Goal: Task Accomplishment & Management: Use online tool/utility

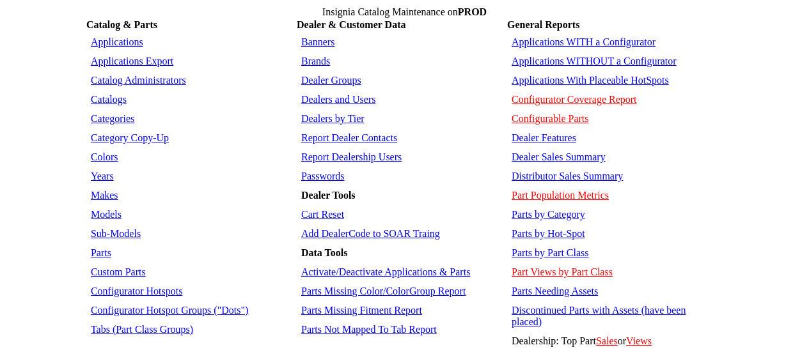
click at [592, 56] on link "Applications WITHOUT a Configurator" at bounding box center [594, 61] width 165 height 11
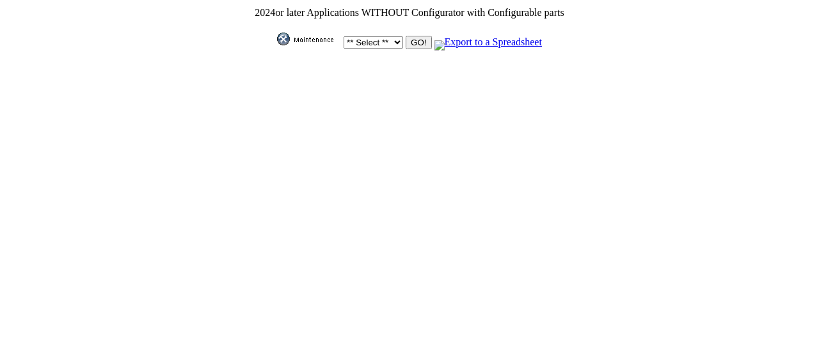
click at [388, 39] on select "** Select ** Acura Alfa Romeo Audi Bentley BMW DoubleTake [PERSON_NAME] Honda H…" at bounding box center [373, 42] width 59 height 12
select select "1"
click at [344, 36] on select "** Select ** Acura Alfa Romeo Audi Bentley BMW DoubleTake [PERSON_NAME] Honda H…" at bounding box center [373, 42] width 59 height 12
click at [416, 42] on input "GO!" at bounding box center [419, 42] width 26 height 13
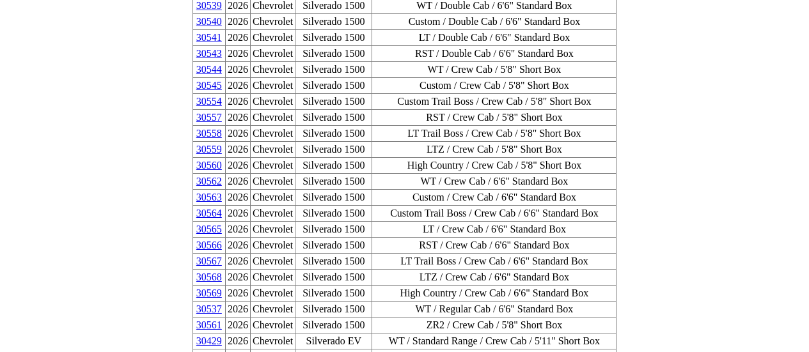
scroll to position [768, 0]
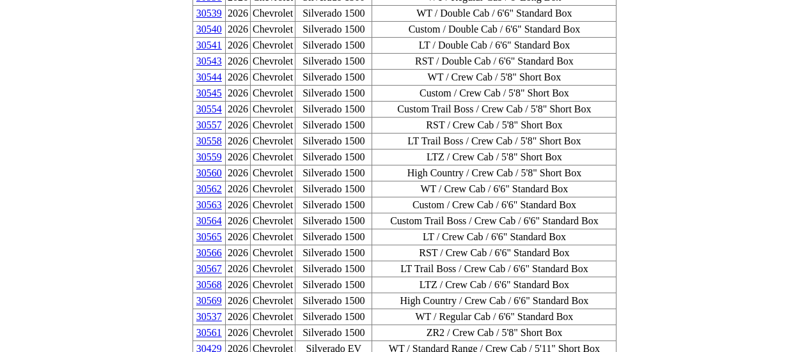
click at [222, 232] on link "30565" at bounding box center [209, 237] width 26 height 11
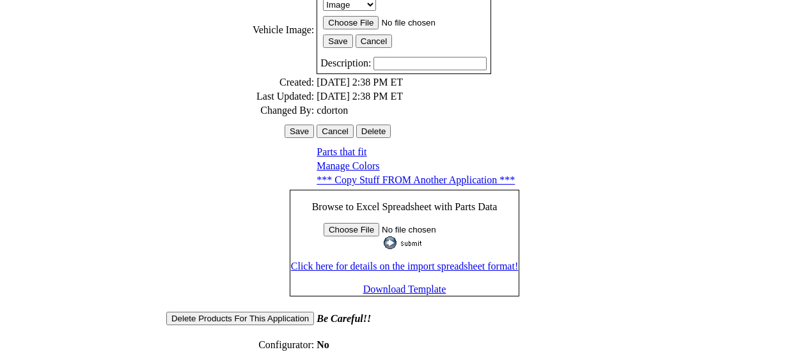
scroll to position [444, 0]
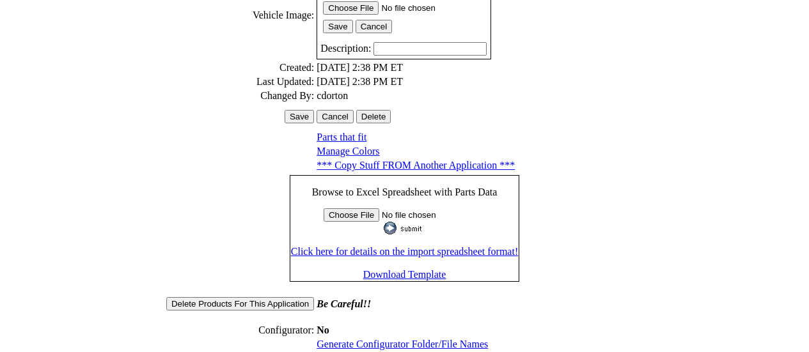
click at [391, 339] on link "Generate Configurator Folder/File Names" at bounding box center [402, 344] width 171 height 11
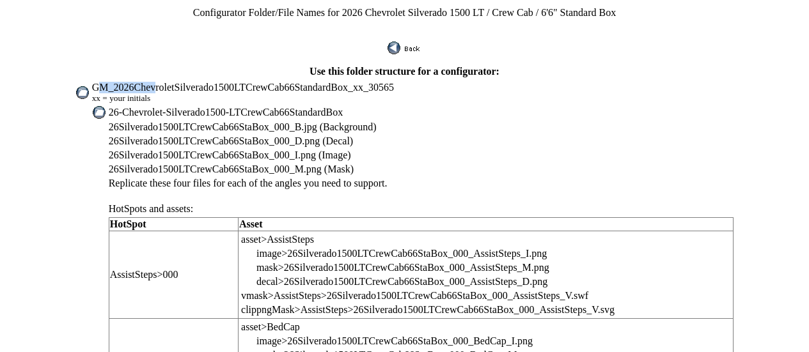
drag, startPoint x: 130, startPoint y: 79, endPoint x: 181, endPoint y: 80, distance: 50.5
click at [181, 82] on span "GM_2026ChevroletSilverado1500LTCrewCab66StandardBox_xx_30565" at bounding box center [243, 87] width 302 height 11
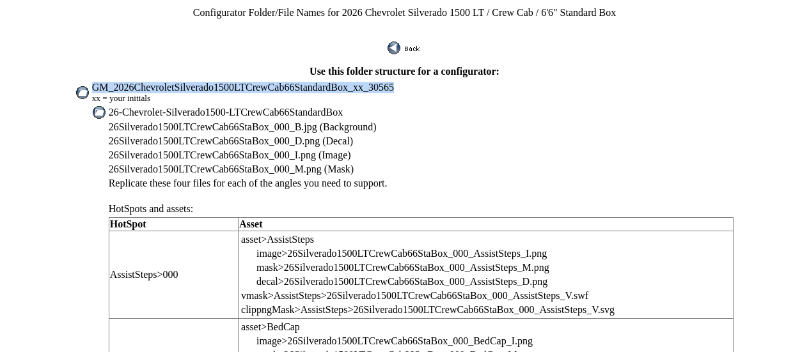
drag, startPoint x: 128, startPoint y: 81, endPoint x: 398, endPoint y: 82, distance: 269.9
click at [398, 82] on td "GM_2026ChevroletSilverado1500LTCrewCab66StandardBox_xx_30565 xx = your initials" at bounding box center [413, 92] width 644 height 23
copy span "GM_2026ChevroletSilverado1500LTCrewCab66StandardBox_xx_30565"
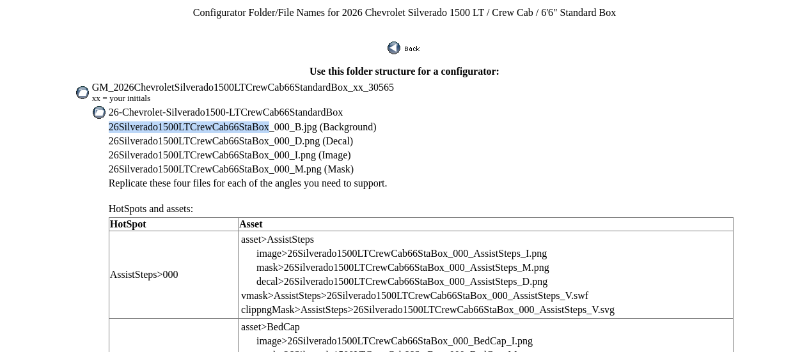
drag, startPoint x: 145, startPoint y: 116, endPoint x: 286, endPoint y: 117, distance: 140.7
click at [286, 122] on span "26Silverado1500LTCrewCab66StaBox_000_B.jpg (Background)" at bounding box center [243, 127] width 268 height 11
copy span "26Silverado1500LTCrewCab66StaBox"
